Goal: Find specific page/section: Find specific page/section

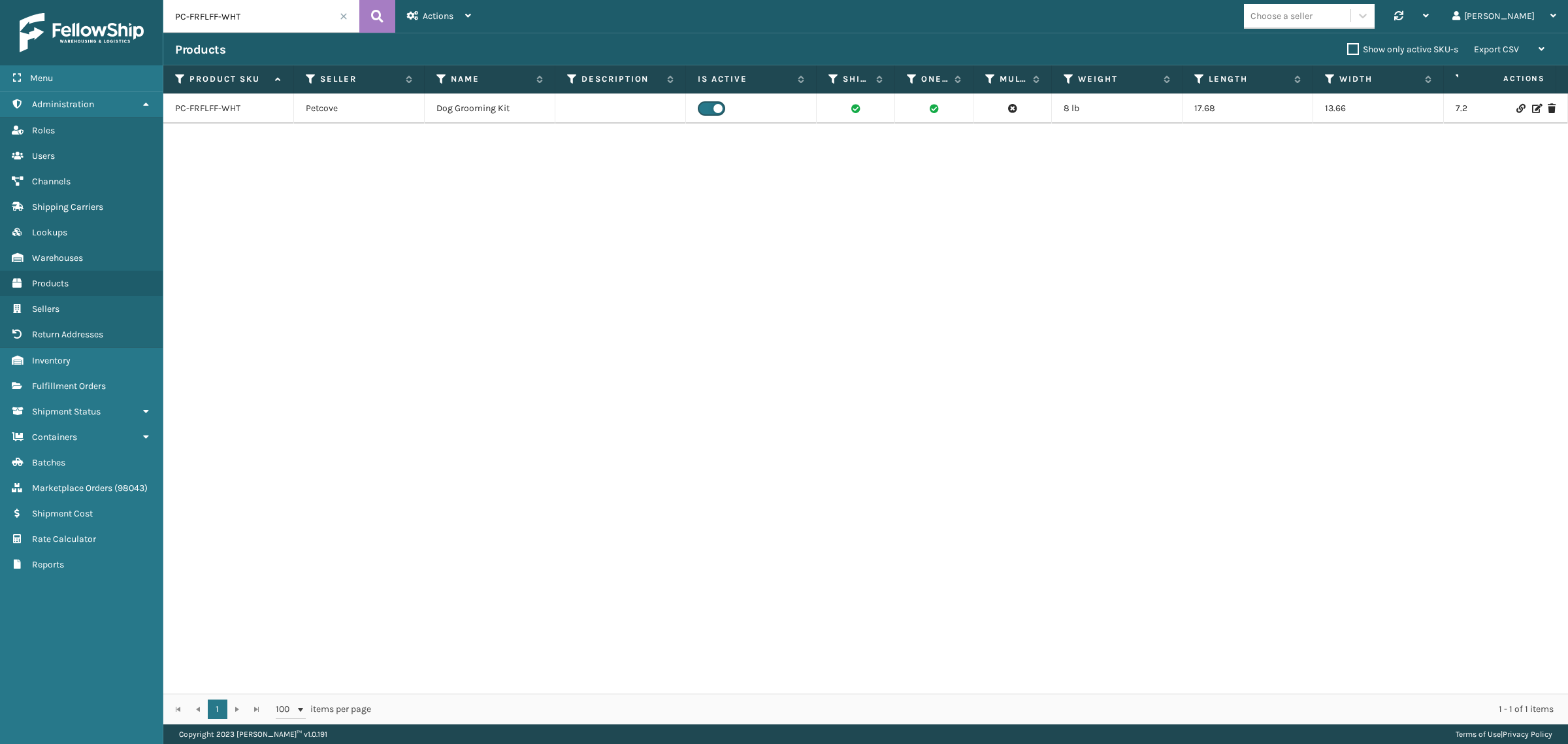
drag, startPoint x: 294, startPoint y: 20, endPoint x: 89, endPoint y: 43, distance: 206.3
click at [89, 0] on div "Menu Administration Roles Users Channels Shipping Carriers Lookups Warehouses P…" at bounding box center [784, 0] width 1568 height 0
paste input "W"
type input "PC-FRFLW-WHT"
click at [378, 17] on icon at bounding box center [377, 17] width 12 height 20
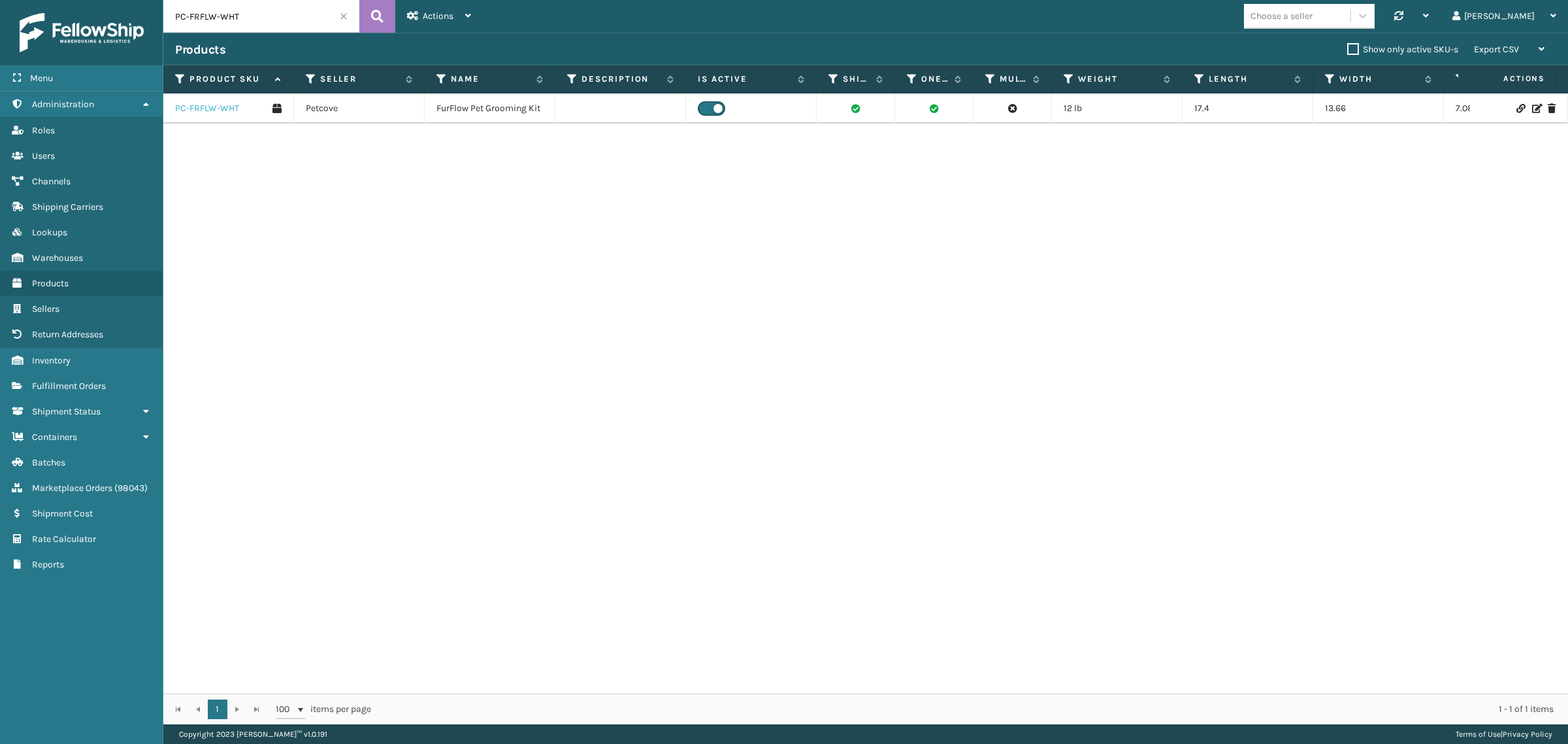
click at [216, 105] on link "PC-FRFLW-WHT" at bounding box center [207, 108] width 64 height 13
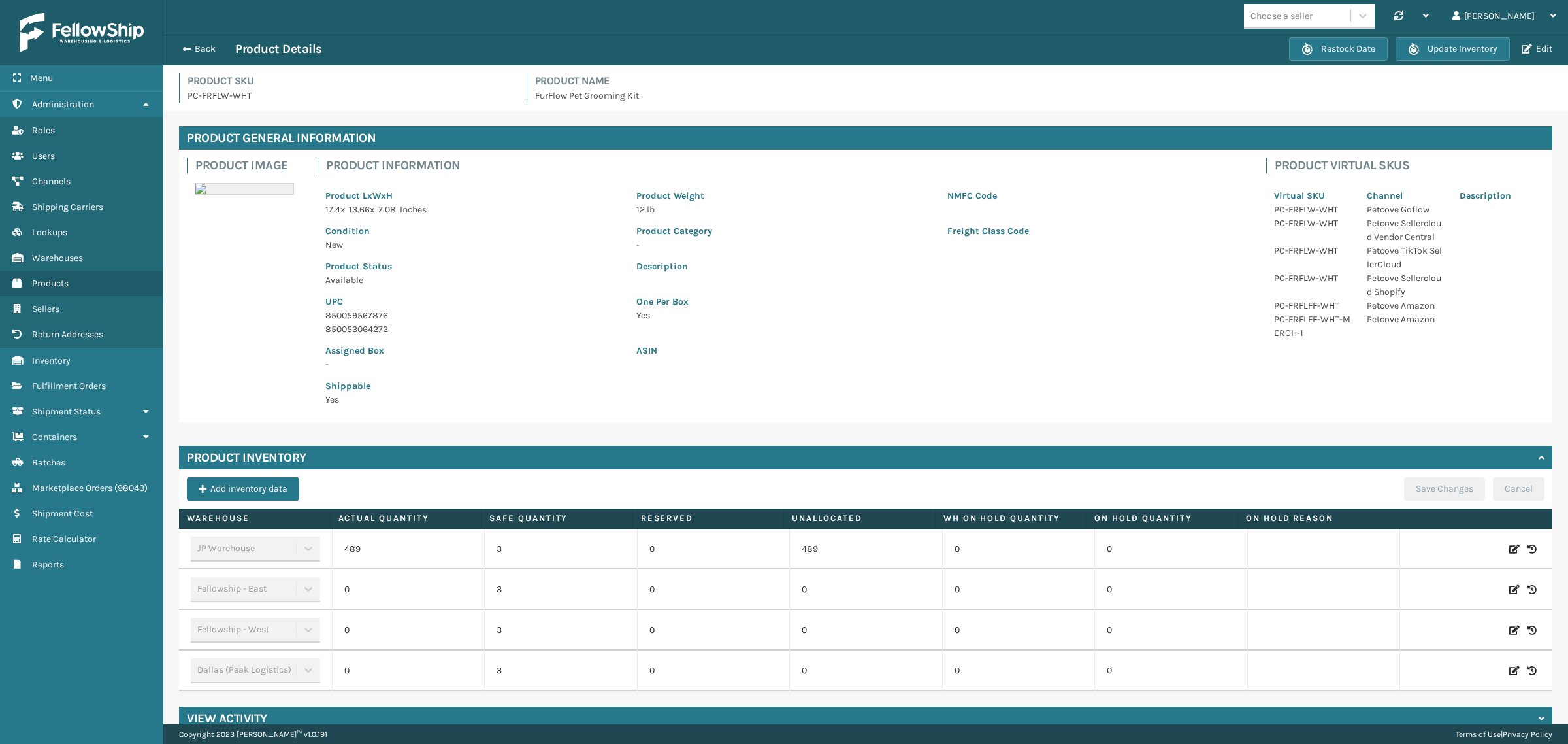
click at [535, 347] on p "Assigned Box" at bounding box center [473, 351] width 295 height 14
drag, startPoint x: 188, startPoint y: 93, endPoint x: 0, endPoint y: 103, distance: 188.3
click at [269, 106] on div "Product SKU PC-FRFLW-WHT Product Name FurFlow Pet Grooming Kit" at bounding box center [866, 92] width 1389 height 37
copy p "PC-FRFLW-WHT"
click at [1007, 43] on div "Back Product Details" at bounding box center [732, 48] width 1114 height 16
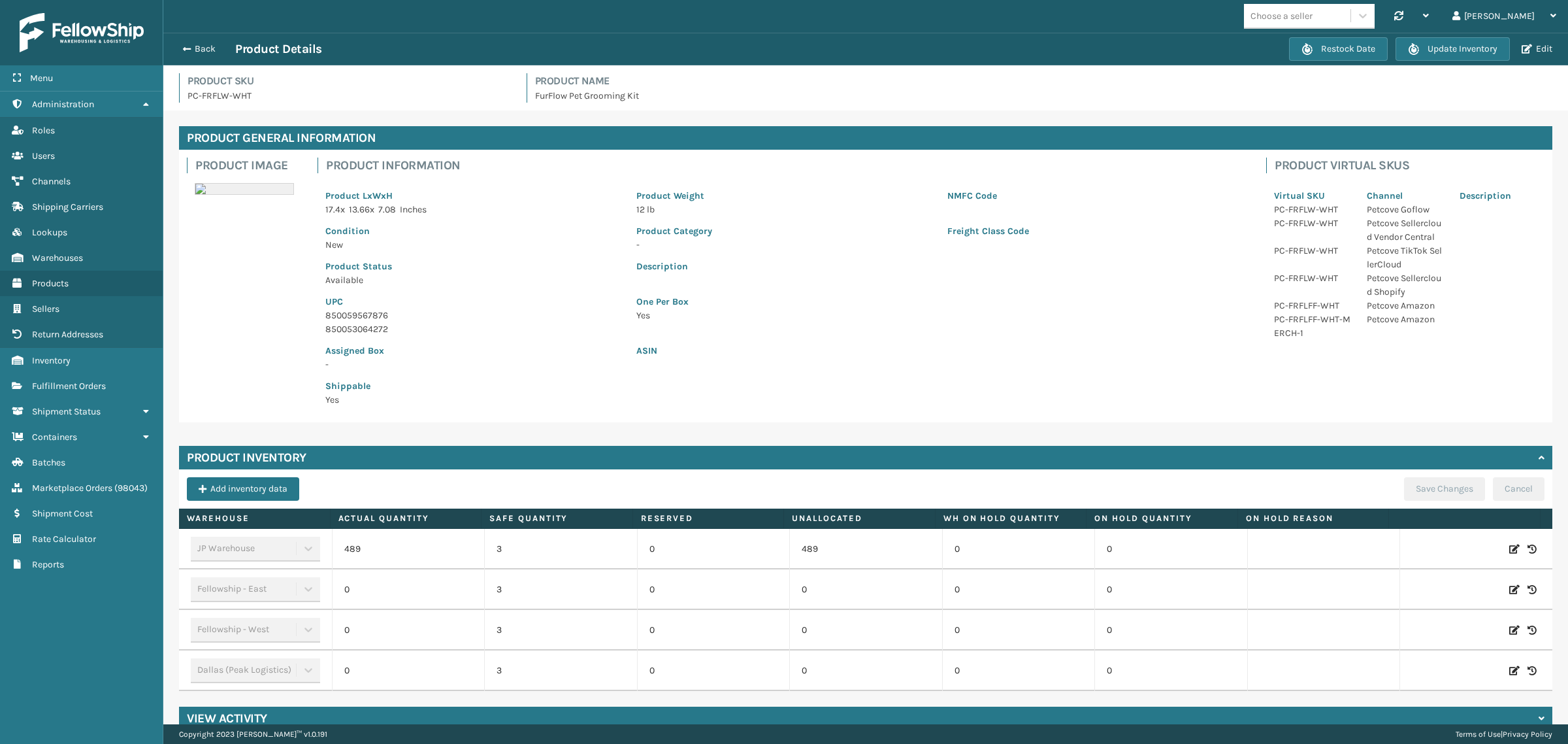
click at [926, 73] on h4 "Product Name" at bounding box center [1045, 81] width 1018 height 16
